Goal: Task Accomplishment & Management: Use online tool/utility

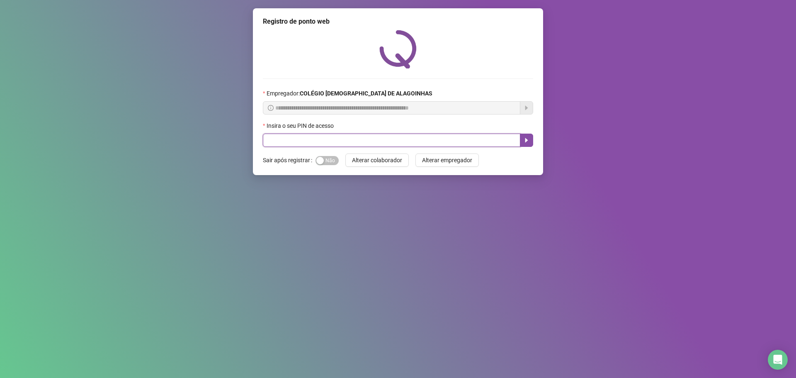
click at [295, 135] on input "text" at bounding box center [392, 140] width 258 height 13
type input "*****"
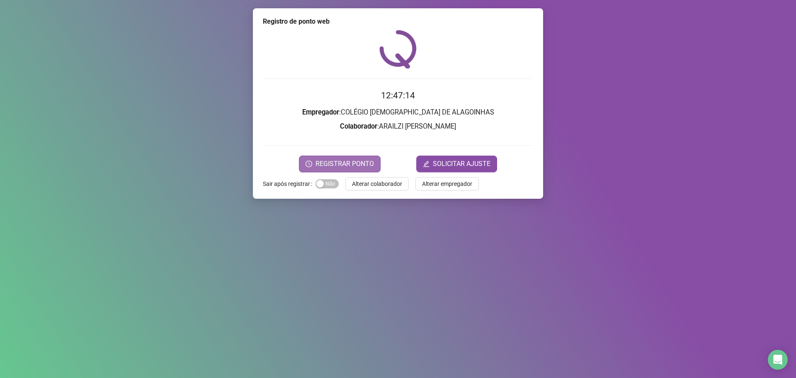
click at [356, 163] on span "REGISTRAR PONTO" at bounding box center [345, 164] width 58 height 10
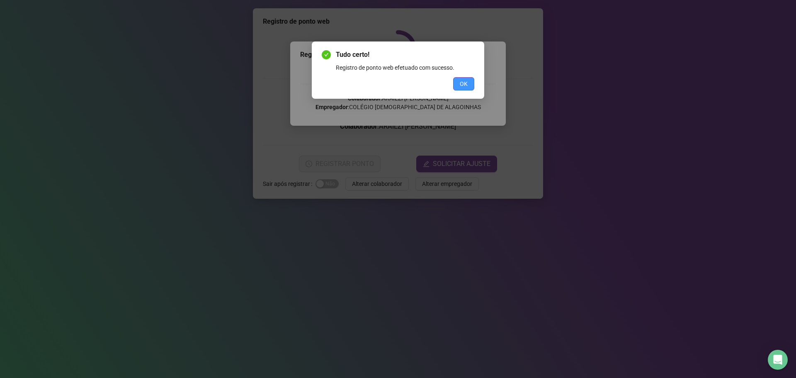
click at [460, 87] on span "OK" at bounding box center [464, 83] width 8 height 9
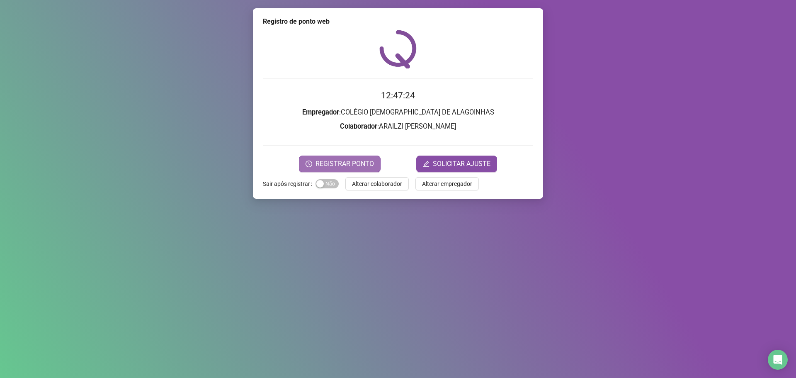
click at [349, 165] on span "REGISTRAR PONTO" at bounding box center [345, 164] width 58 height 10
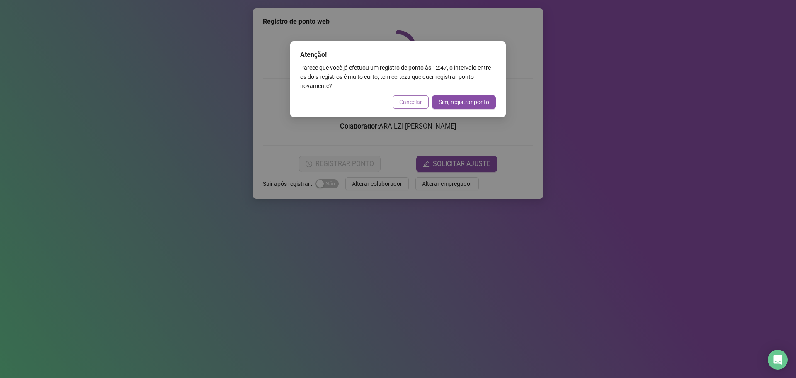
click at [410, 102] on span "Cancelar" at bounding box center [410, 101] width 23 height 9
